Goal: Task Accomplishment & Management: Use online tool/utility

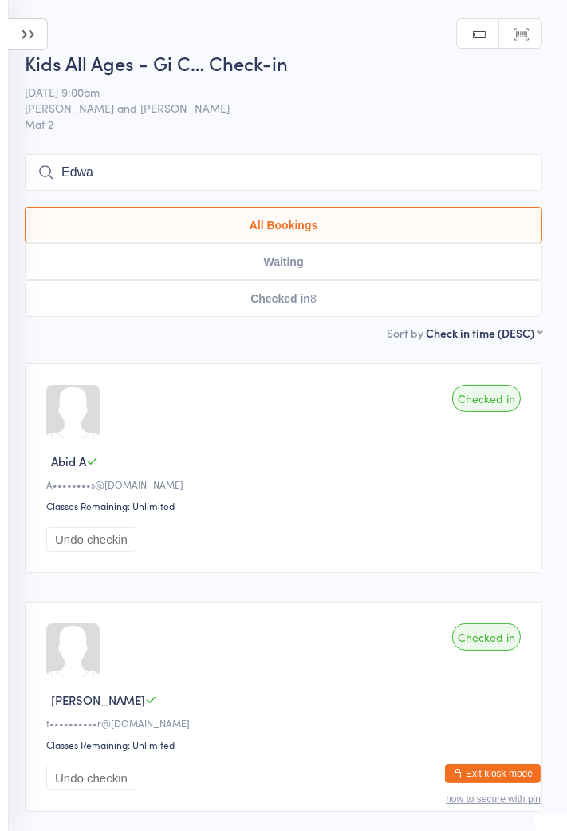
click at [223, 176] on input "Edwa" at bounding box center [284, 172] width 518 height 37
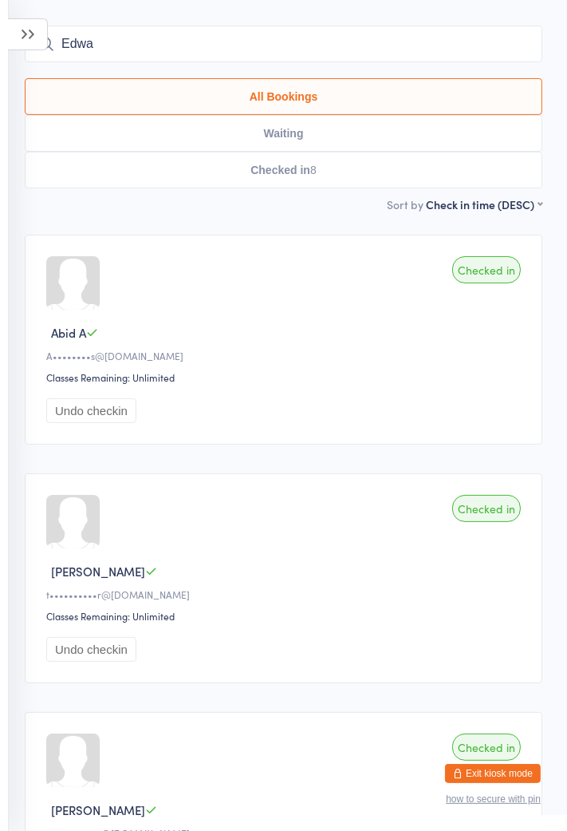
scroll to position [154, 0]
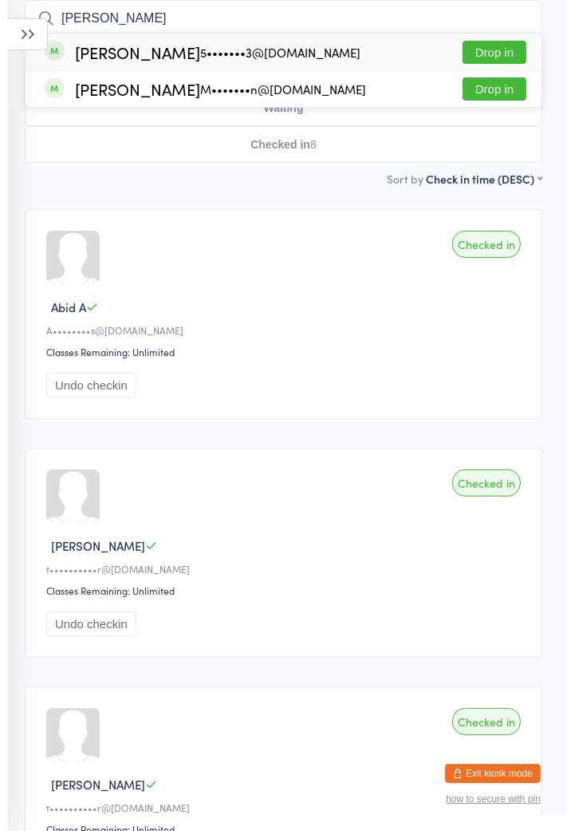
type input "[PERSON_NAME]"
click at [357, 61] on div "[PERSON_NAME] 5•••••••3@[DOMAIN_NAME] Drop in" at bounding box center [284, 52] width 516 height 37
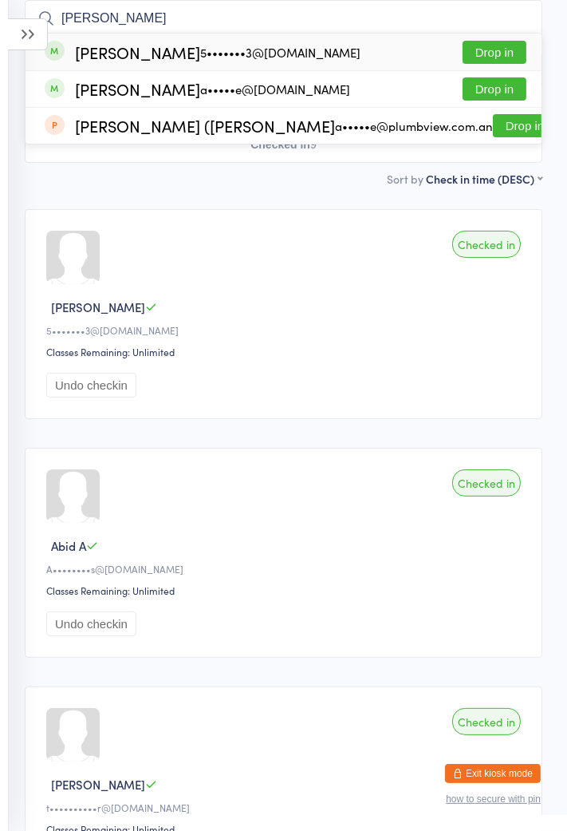
scroll to position [152, 0]
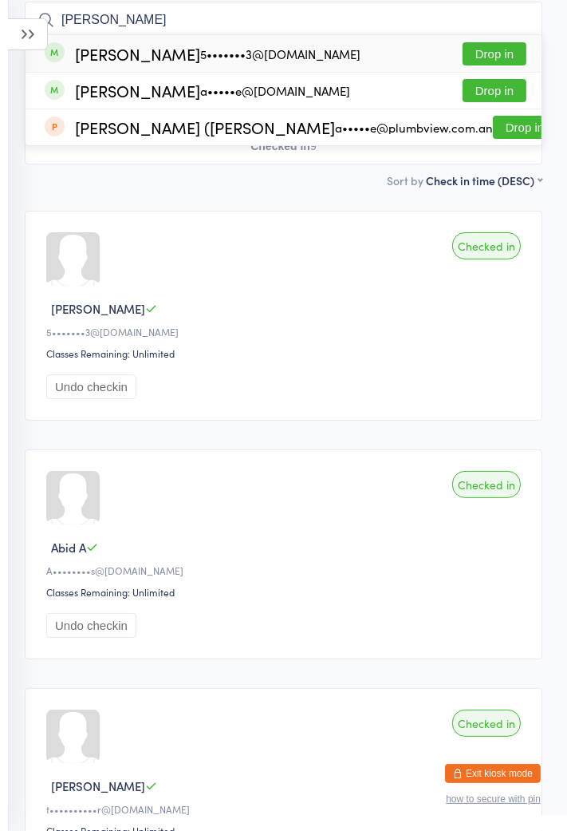
type input "[PERSON_NAME]"
click at [364, 61] on div "[PERSON_NAME] 5•••••••3@[DOMAIN_NAME] Drop in" at bounding box center [284, 53] width 516 height 37
